Goal: Task Accomplishment & Management: Use online tool/utility

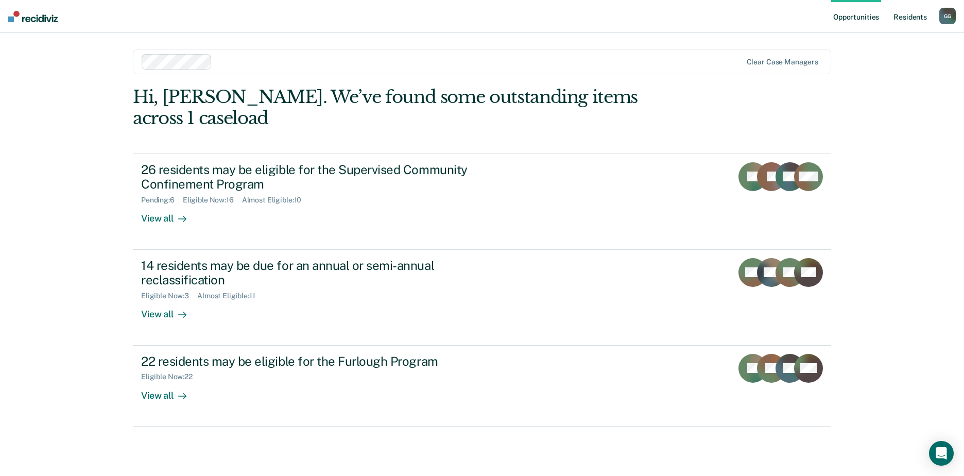
click at [908, 15] on link "Resident s" at bounding box center [910, 16] width 38 height 33
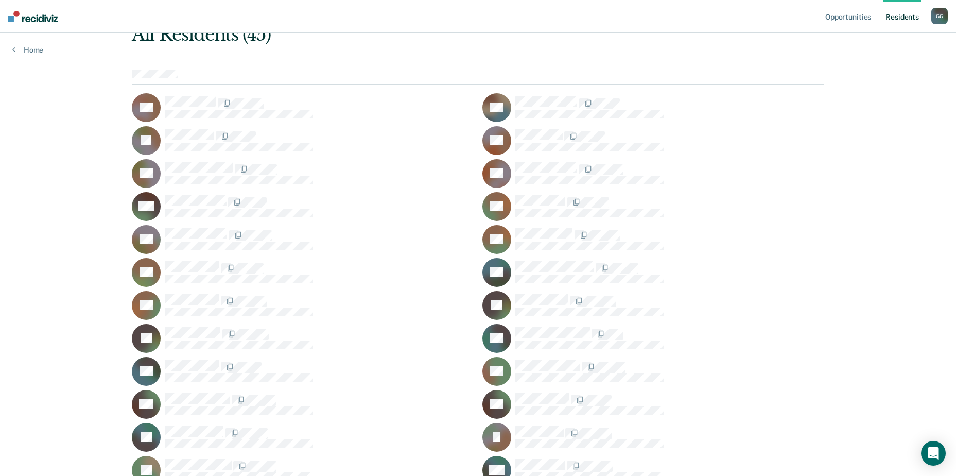
scroll to position [103, 0]
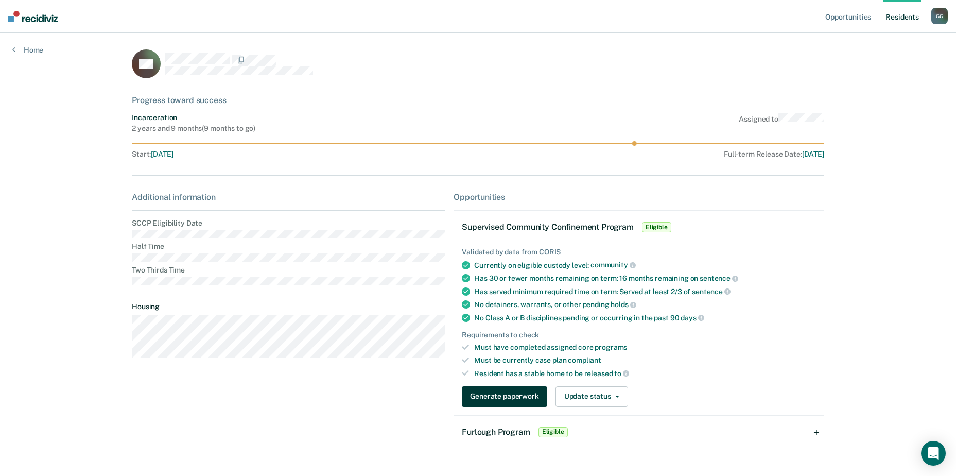
click at [499, 400] on button "Generate paperwork" at bounding box center [504, 396] width 85 height 21
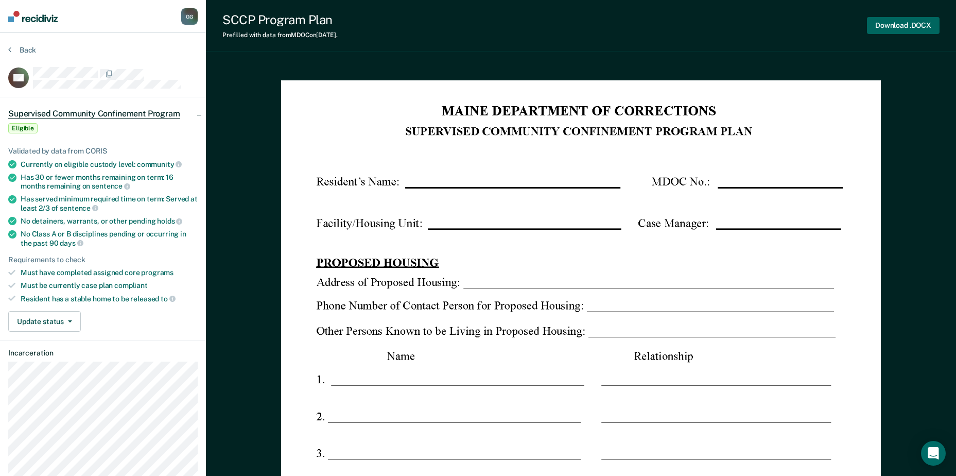
click at [899, 28] on button "Download .DOCX" at bounding box center [903, 25] width 73 height 17
